Goal: Navigation & Orientation: Find specific page/section

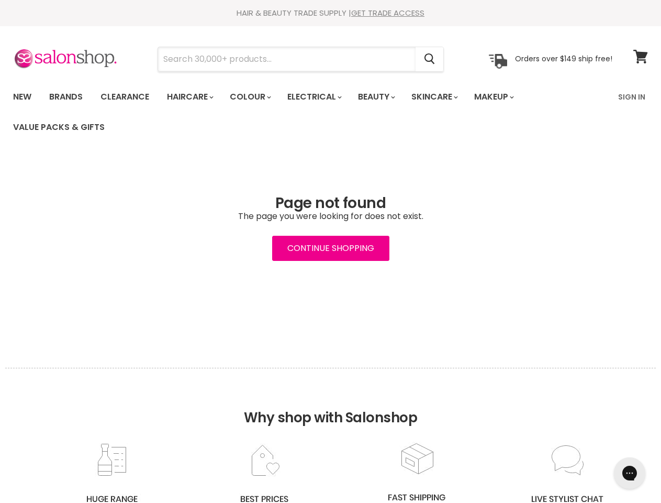
click at [288, 59] on input "Search" at bounding box center [287, 59] width 258 height 24
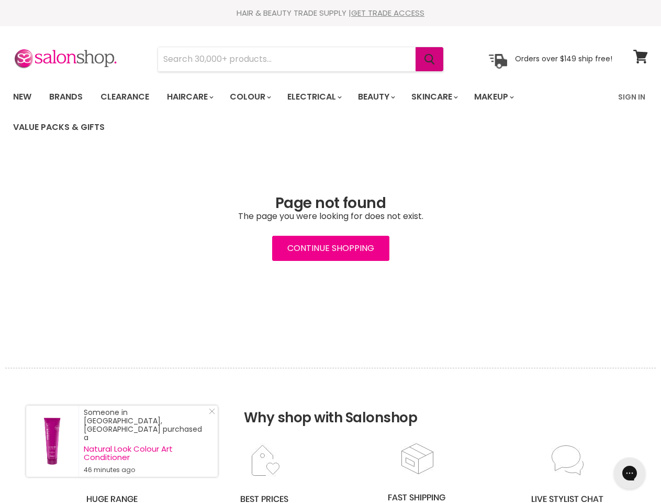
click at [430, 59] on icon "Search" at bounding box center [430, 59] width 10 height 11
click at [193, 97] on link "Haircare" at bounding box center [189, 97] width 61 height 22
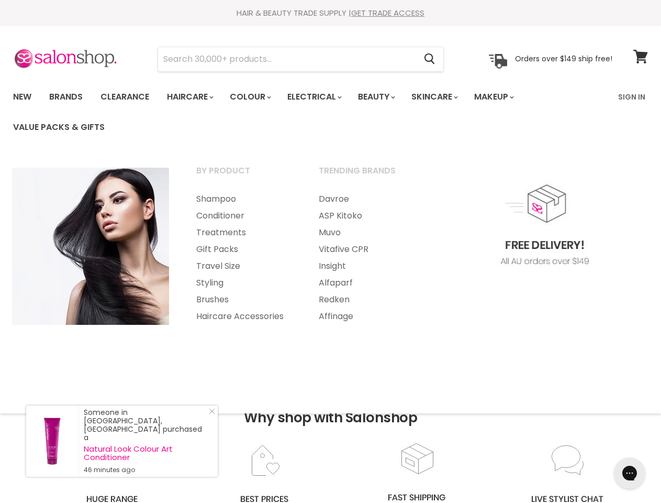
click at [256, 97] on link "Colour" at bounding box center [250, 97] width 56 height 22
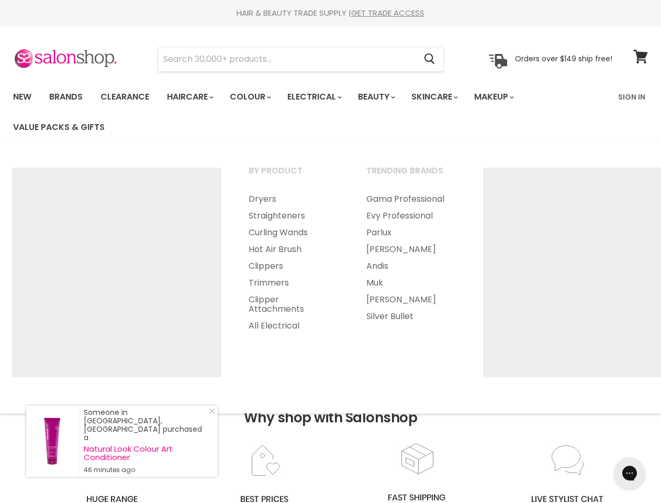
click at [322, 97] on link "Electrical" at bounding box center [314, 97] width 69 height 22
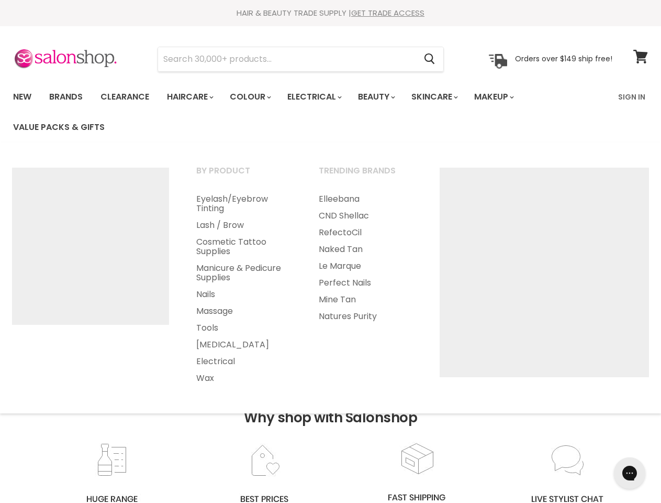
click at [385, 97] on link "Beauty" at bounding box center [375, 97] width 51 height 22
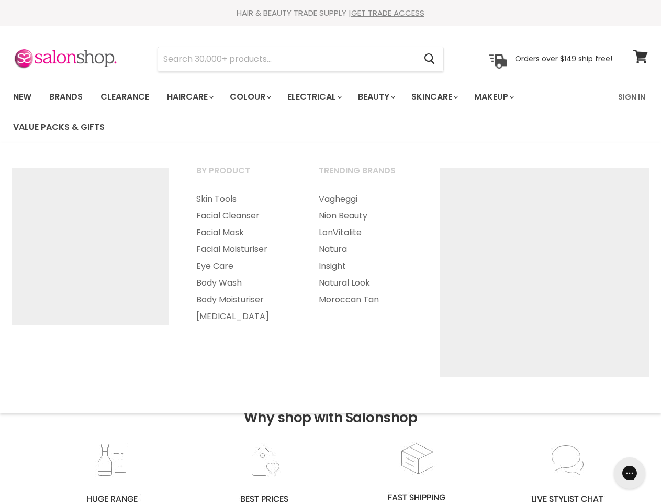
click at [446, 97] on link "Skincare" at bounding box center [434, 97] width 61 height 22
click at [509, 97] on link "Makeup" at bounding box center [494, 97] width 54 height 22
click at [330, 435] on h2 "Why shop with Salonshop" at bounding box center [330, 405] width 651 height 74
